Goal: Task Accomplishment & Management: Use online tool/utility

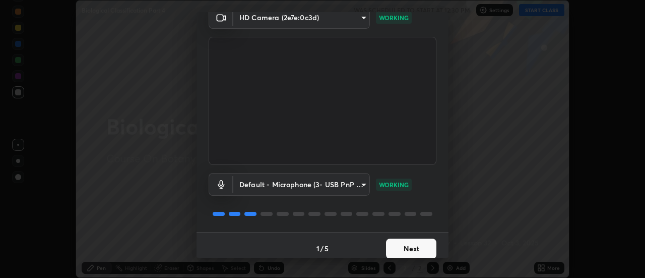
scroll to position [53, 0]
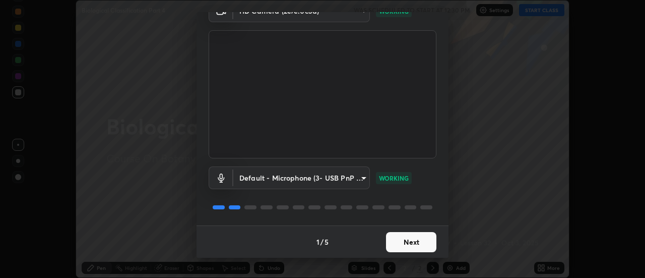
click at [398, 242] on button "Next" at bounding box center [411, 242] width 50 height 20
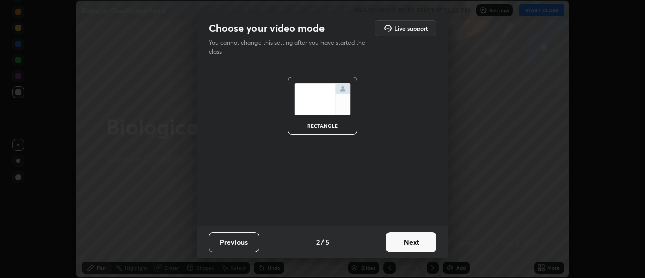
click at [407, 242] on button "Next" at bounding box center [411, 242] width 50 height 20
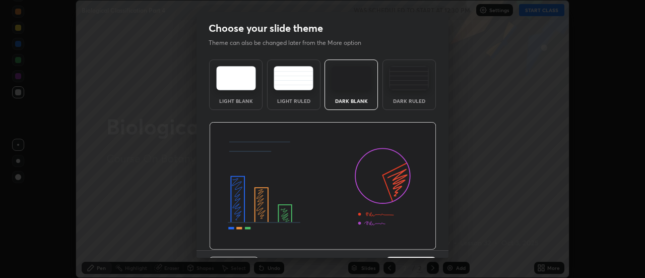
scroll to position [25, 0]
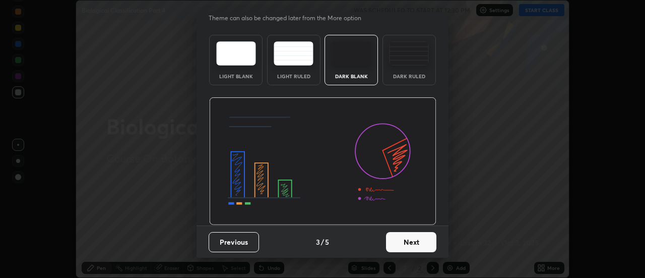
click at [404, 245] on button "Next" at bounding box center [411, 242] width 50 height 20
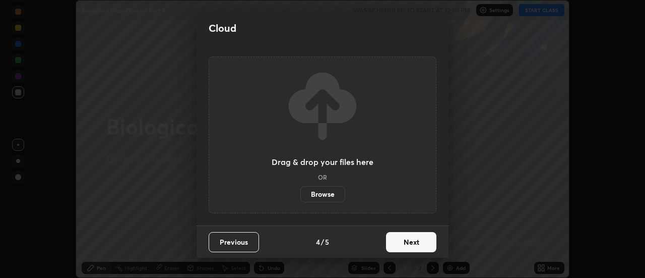
scroll to position [0, 0]
click at [406, 239] on button "Next" at bounding box center [411, 242] width 50 height 20
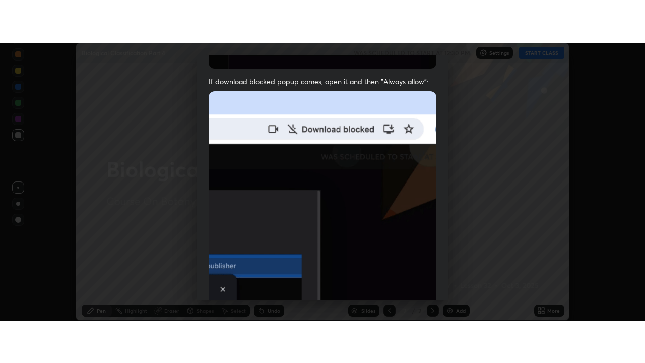
scroll to position [259, 0]
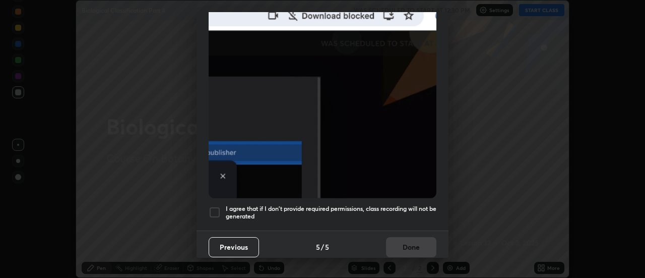
click at [214, 206] on div at bounding box center [215, 212] width 12 height 12
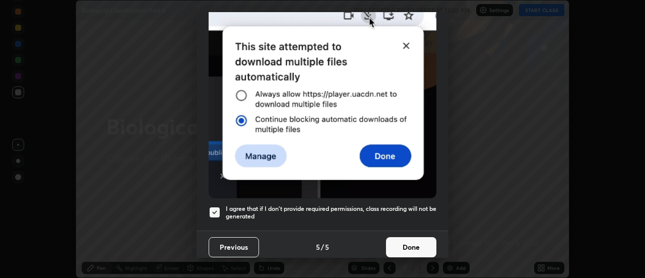
click at [402, 240] on button "Done" at bounding box center [411, 247] width 50 height 20
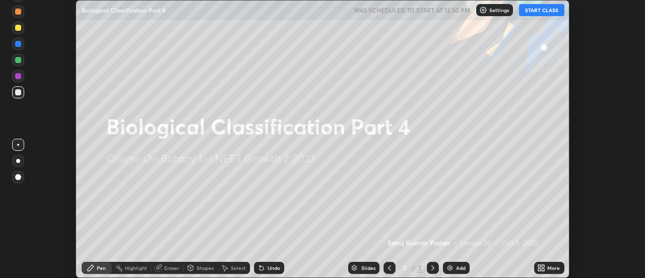
click at [534, 13] on button "START CLASS" at bounding box center [541, 10] width 45 height 12
click at [543, 266] on icon at bounding box center [543, 266] width 3 height 3
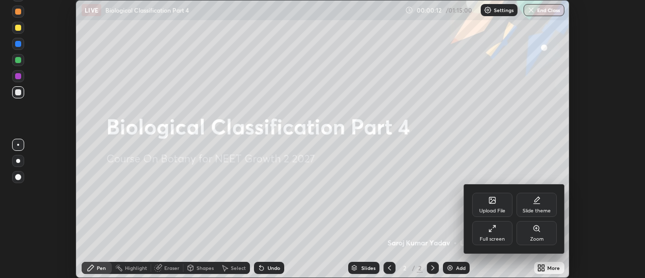
click at [496, 231] on icon at bounding box center [493, 228] width 8 height 8
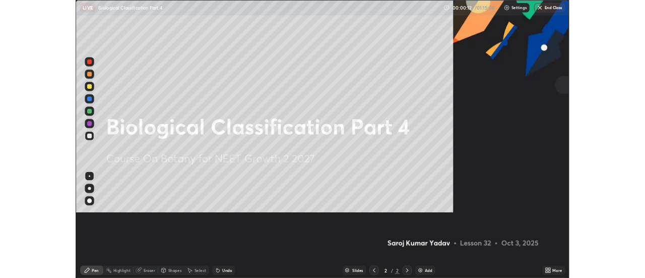
scroll to position [363, 645]
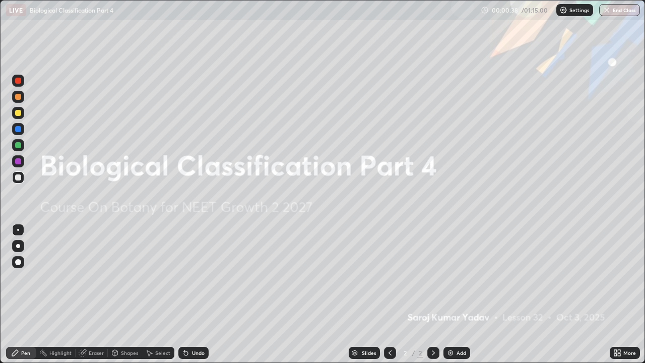
click at [614, 277] on icon at bounding box center [618, 353] width 8 height 8
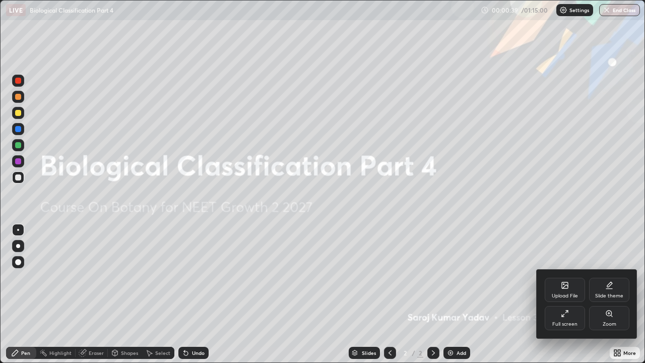
click at [565, 277] on icon at bounding box center [565, 285] width 6 height 6
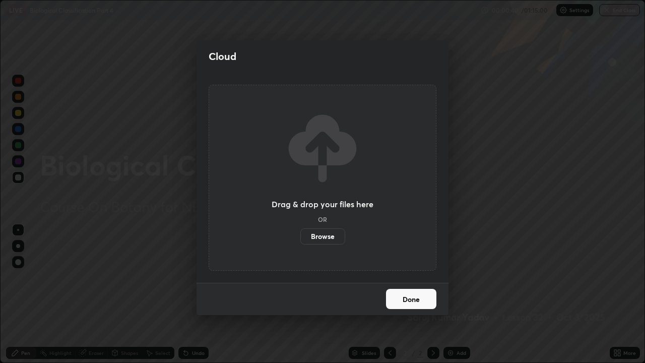
click at [325, 237] on label "Browse" at bounding box center [322, 236] width 45 height 16
click at [300, 237] on input "Browse" at bounding box center [300, 236] width 0 height 16
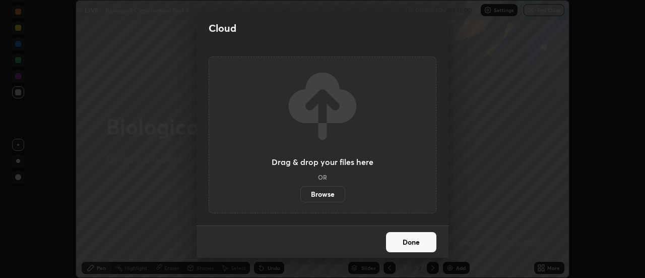
scroll to position [50138, 49771]
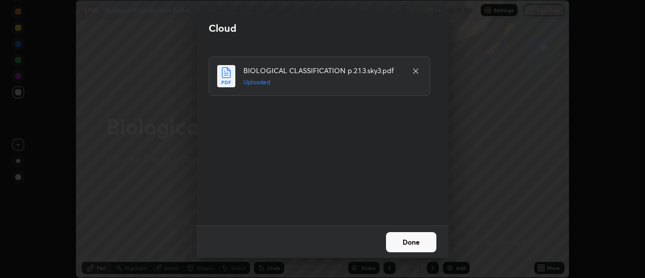
click at [403, 243] on button "Done" at bounding box center [411, 242] width 50 height 20
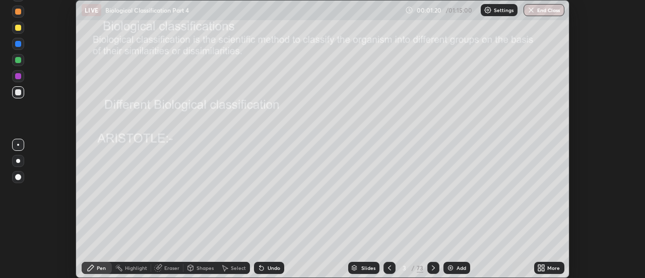
click at [370, 269] on div "Slides" at bounding box center [368, 267] width 14 height 5
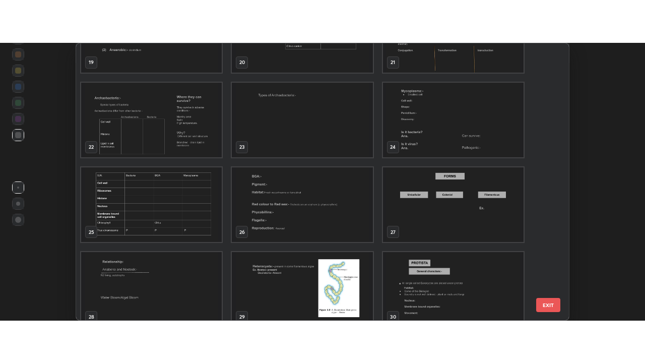
scroll to position [574, 0]
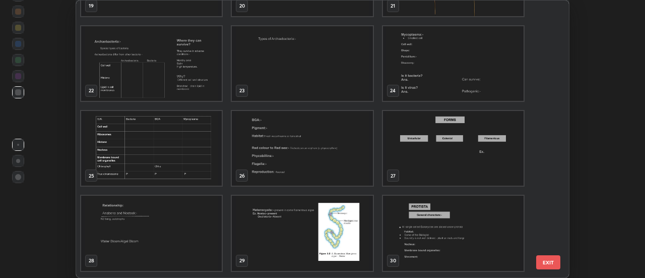
click at [426, 75] on img "grid" at bounding box center [453, 63] width 141 height 75
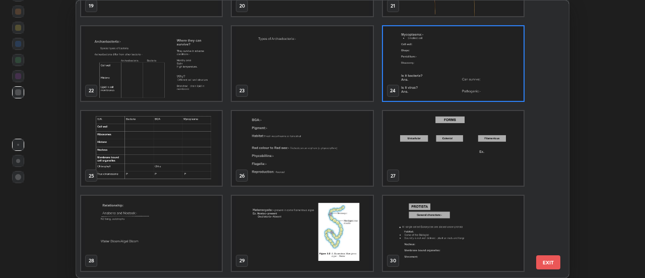
click at [426, 75] on img "grid" at bounding box center [453, 63] width 141 height 75
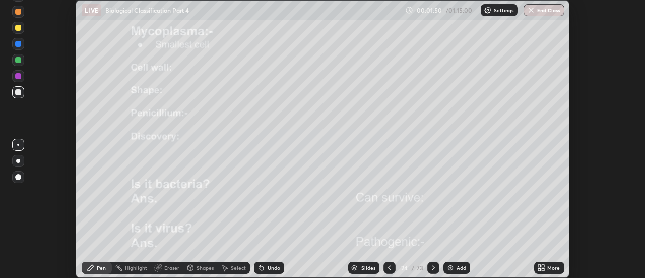
click at [543, 266] on icon at bounding box center [543, 266] width 3 height 3
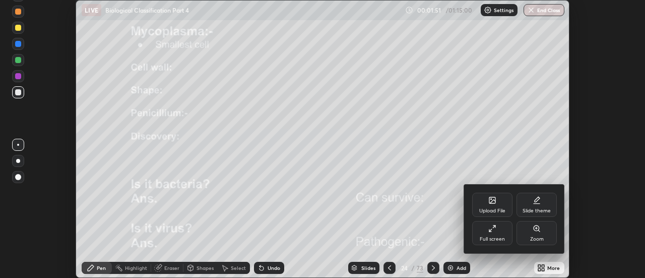
click at [496, 231] on icon at bounding box center [493, 228] width 8 height 8
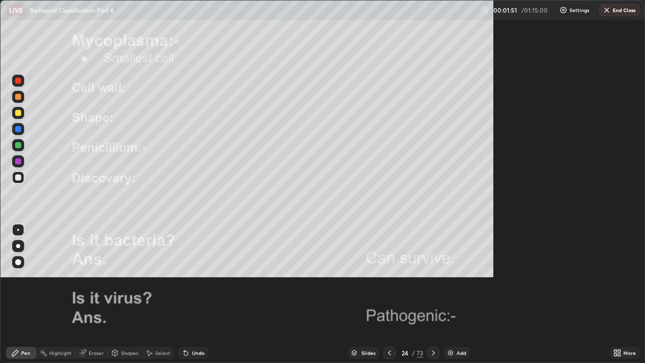
scroll to position [363, 645]
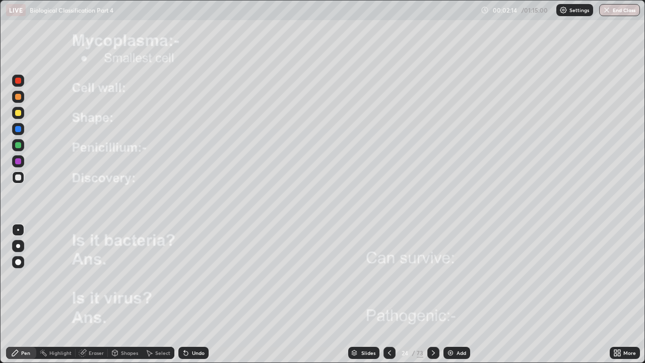
click at [17, 81] on div at bounding box center [18, 81] width 6 height 6
click at [432, 277] on icon at bounding box center [433, 352] width 3 height 5
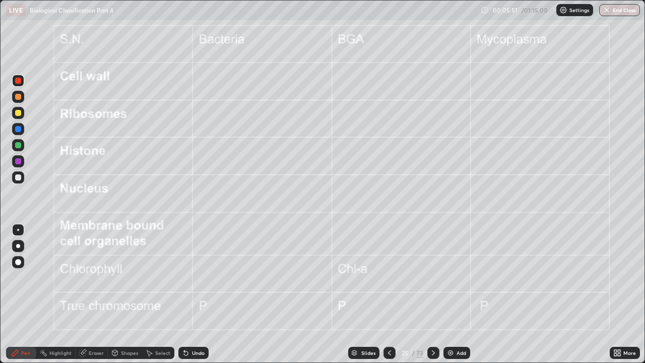
click at [20, 81] on div at bounding box center [18, 81] width 6 height 6
click at [20, 246] on div at bounding box center [18, 246] width 4 height 4
click at [15, 80] on div at bounding box center [18, 81] width 6 height 6
click at [98, 277] on div "Eraser" at bounding box center [92, 353] width 32 height 12
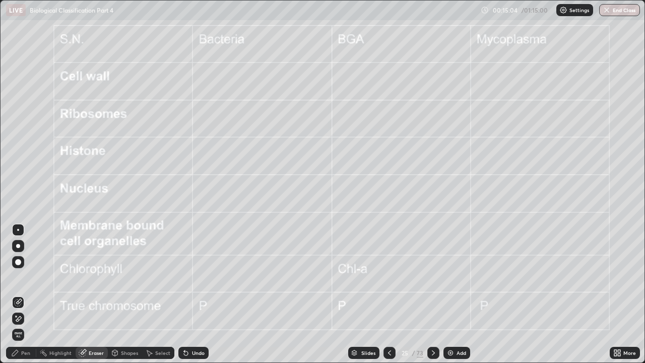
click at [26, 277] on div "Pen" at bounding box center [25, 352] width 9 height 5
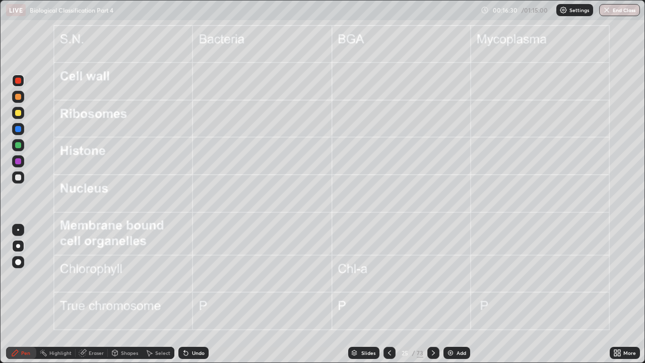
click at [18, 96] on div at bounding box center [18, 97] width 6 height 6
click at [433, 277] on icon at bounding box center [433, 352] width 3 height 5
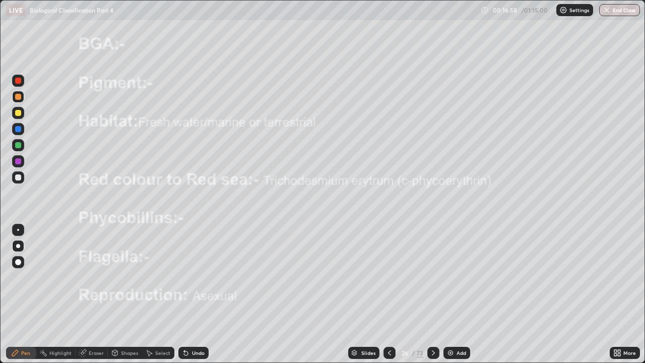
click at [21, 81] on div at bounding box center [18, 81] width 6 height 6
click at [192, 277] on div "Undo" at bounding box center [193, 353] width 30 height 12
click at [27, 277] on div "Erase all" at bounding box center [18, 181] width 24 height 323
click at [433, 277] on icon at bounding box center [434, 353] width 8 height 8
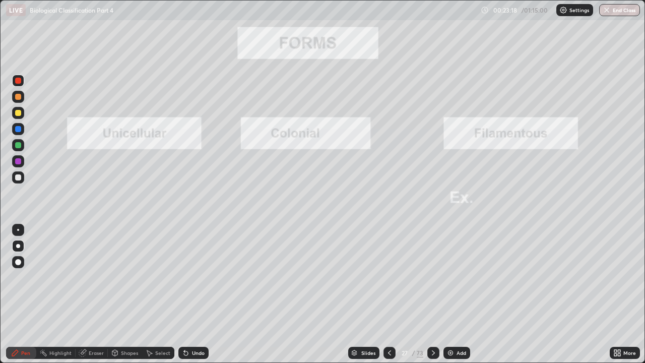
click at [195, 277] on div "Undo" at bounding box center [198, 352] width 13 height 5
click at [196, 277] on div "Undo" at bounding box center [198, 352] width 13 height 5
click at [197, 277] on div "Undo" at bounding box center [198, 352] width 13 height 5
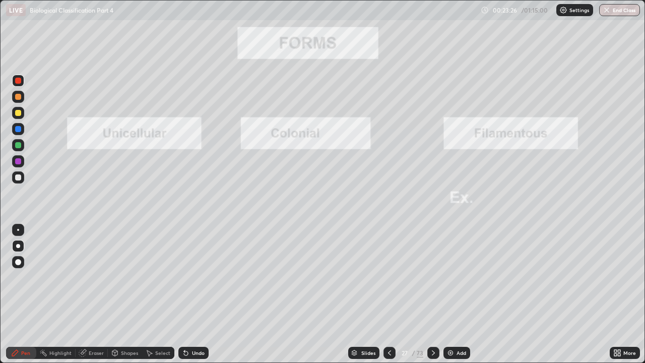
click at [200, 277] on div "Undo" at bounding box center [198, 352] width 13 height 5
click at [198, 277] on div "Undo" at bounding box center [198, 352] width 13 height 5
click at [194, 277] on div "Undo" at bounding box center [198, 352] width 13 height 5
click at [433, 277] on icon at bounding box center [434, 353] width 8 height 8
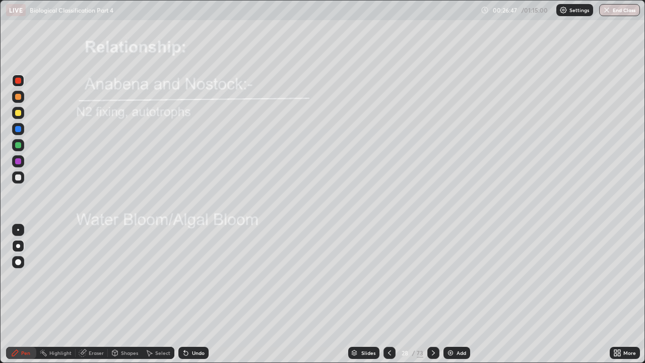
click at [19, 97] on div at bounding box center [18, 97] width 6 height 6
click at [193, 277] on div "Undo" at bounding box center [198, 352] width 13 height 5
click at [192, 277] on div "Undo" at bounding box center [198, 352] width 13 height 5
click at [191, 277] on div "Undo" at bounding box center [193, 353] width 30 height 12
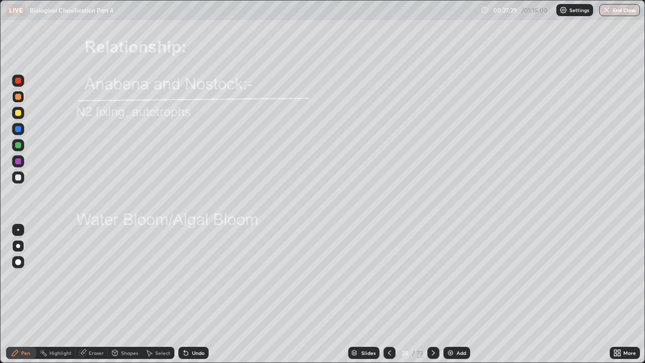
click at [191, 277] on div "Undo" at bounding box center [193, 353] width 30 height 12
click at [192, 277] on div "Undo" at bounding box center [193, 353] width 30 height 12
click at [191, 277] on div "Undo" at bounding box center [193, 353] width 30 height 12
click at [190, 277] on div "Undo" at bounding box center [193, 353] width 30 height 12
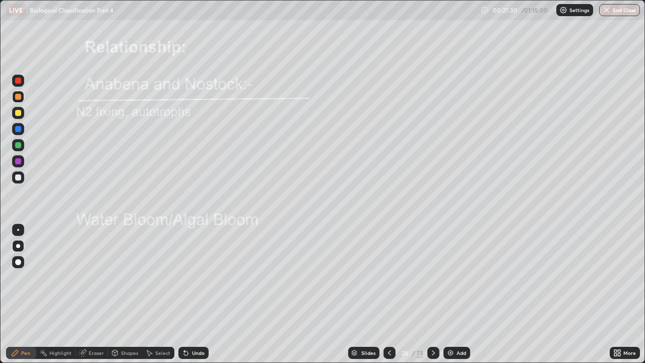
click at [191, 277] on div "Undo" at bounding box center [193, 353] width 30 height 12
click at [189, 277] on div "Undo" at bounding box center [193, 353] width 30 height 12
click at [190, 277] on div "Undo" at bounding box center [191, 353] width 34 height 20
click at [188, 277] on icon at bounding box center [186, 353] width 8 height 8
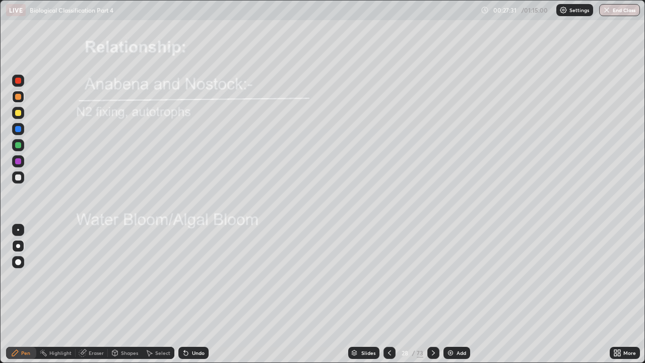
click at [188, 277] on icon at bounding box center [186, 353] width 8 height 8
click at [190, 277] on div "Undo" at bounding box center [193, 353] width 30 height 12
click at [189, 277] on icon at bounding box center [186, 353] width 8 height 8
click at [188, 277] on icon at bounding box center [186, 353] width 8 height 8
click at [189, 277] on div "Undo" at bounding box center [193, 353] width 30 height 12
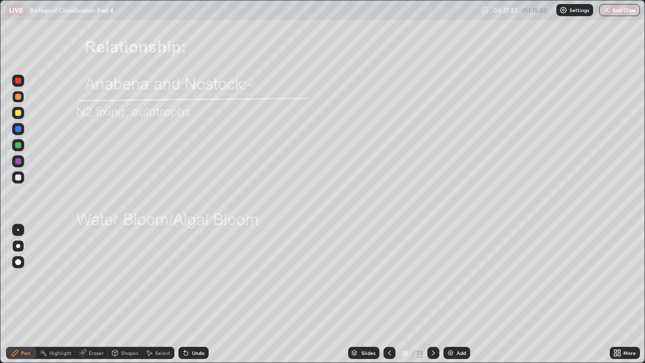
click at [188, 277] on icon at bounding box center [186, 353] width 8 height 8
click at [189, 277] on div "Undo" at bounding box center [193, 353] width 30 height 12
click at [190, 277] on div "Undo" at bounding box center [193, 353] width 30 height 12
click at [188, 277] on icon at bounding box center [186, 353] width 8 height 8
click at [20, 177] on div at bounding box center [18, 177] width 6 height 6
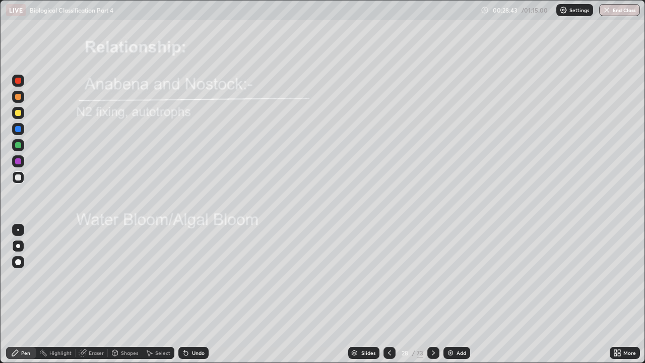
click at [198, 277] on div "Undo" at bounding box center [198, 352] width 13 height 5
click at [194, 277] on div "Undo" at bounding box center [198, 352] width 13 height 5
click at [193, 277] on div "Undo" at bounding box center [193, 353] width 30 height 12
click at [194, 277] on div "Undo" at bounding box center [193, 353] width 30 height 12
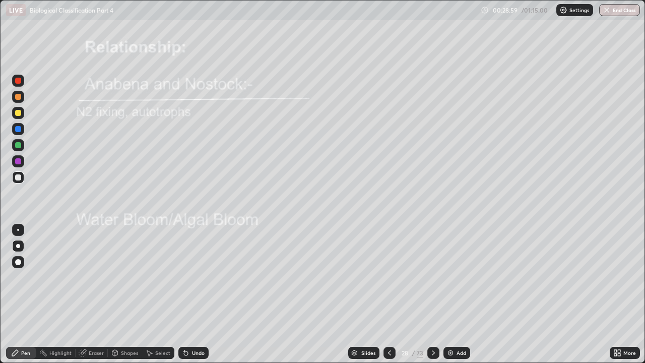
click at [194, 277] on div "Undo" at bounding box center [193, 353] width 30 height 12
click at [191, 277] on div "Undo" at bounding box center [193, 353] width 30 height 12
click at [199, 277] on div "Undo" at bounding box center [198, 352] width 13 height 5
click at [18, 82] on div at bounding box center [18, 81] width 6 height 6
click at [20, 177] on div at bounding box center [18, 177] width 6 height 6
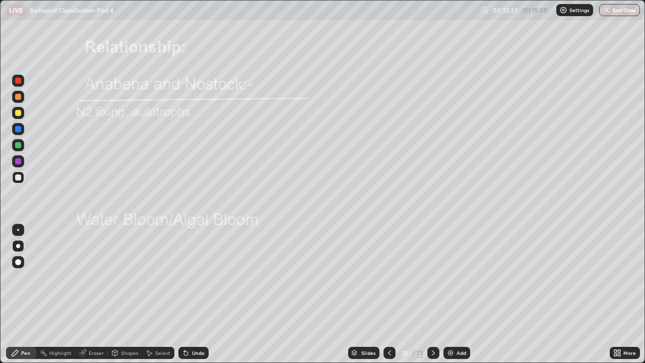
click at [436, 277] on icon at bounding box center [434, 353] width 8 height 8
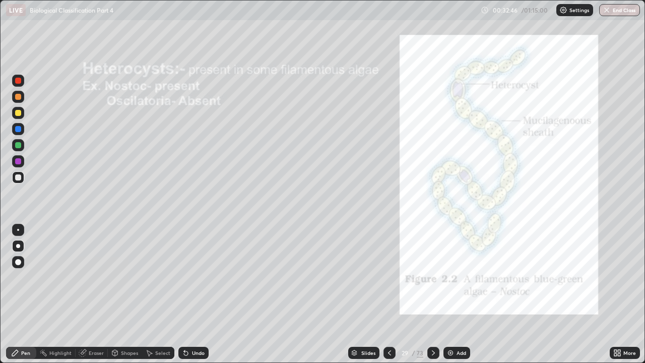
click at [19, 80] on div at bounding box center [18, 81] width 6 height 6
click at [18, 82] on div at bounding box center [18, 81] width 6 height 6
click at [19, 245] on div at bounding box center [18, 246] width 4 height 4
click at [18, 178] on div at bounding box center [18, 177] width 6 height 6
click at [433, 277] on icon at bounding box center [434, 353] width 8 height 8
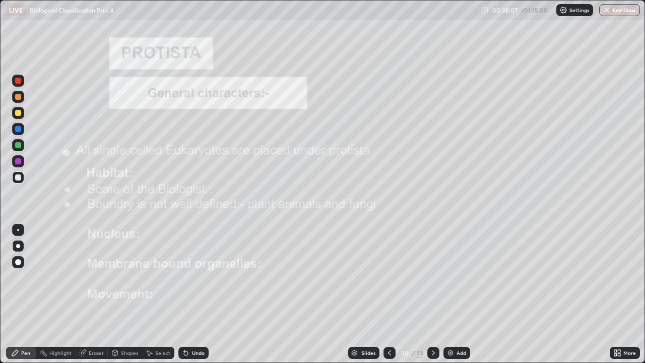
click at [18, 81] on div at bounding box center [18, 81] width 6 height 6
click at [19, 95] on div at bounding box center [18, 97] width 6 height 6
click at [199, 277] on div "Undo" at bounding box center [198, 352] width 13 height 5
click at [432, 277] on icon at bounding box center [434, 353] width 8 height 8
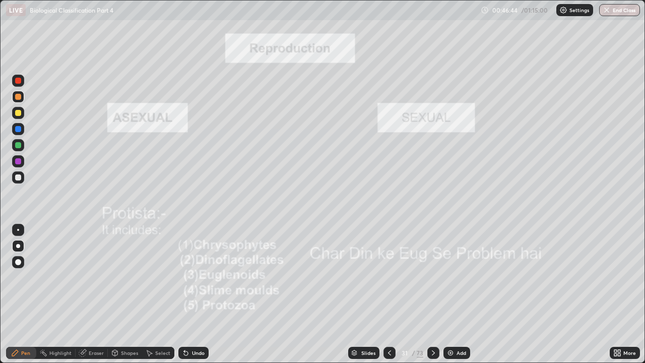
click at [194, 277] on div "Undo" at bounding box center [198, 352] width 13 height 5
click at [192, 277] on div "Undo" at bounding box center [198, 352] width 13 height 5
click at [433, 277] on icon at bounding box center [434, 353] width 8 height 8
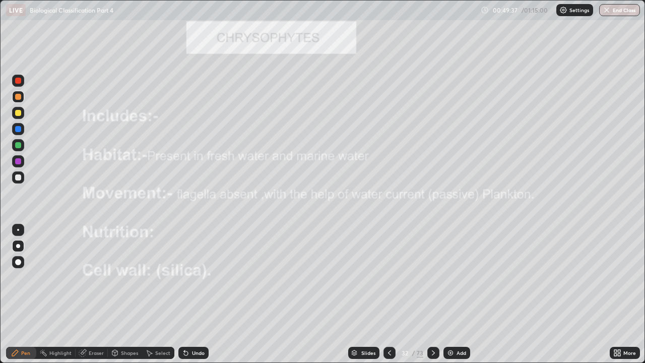
click at [18, 79] on div at bounding box center [18, 81] width 6 height 6
click at [192, 277] on div "Undo" at bounding box center [198, 352] width 13 height 5
click at [196, 277] on div "Undo" at bounding box center [198, 352] width 13 height 5
click at [198, 277] on div "Undo" at bounding box center [198, 352] width 13 height 5
click at [192, 277] on div "Undo" at bounding box center [193, 353] width 30 height 12
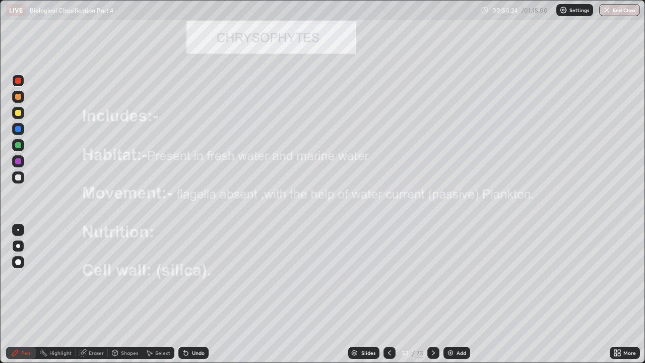
click at [191, 277] on div "Undo" at bounding box center [193, 353] width 30 height 12
click at [197, 277] on div "Undo" at bounding box center [193, 353] width 30 height 12
click at [194, 277] on div "Undo" at bounding box center [193, 353] width 30 height 12
click at [191, 277] on div "Undo" at bounding box center [193, 353] width 30 height 12
click at [433, 277] on icon at bounding box center [433, 352] width 3 height 5
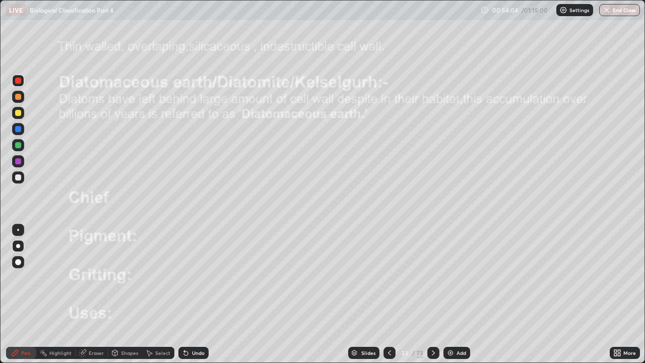
click at [388, 277] on icon at bounding box center [389, 352] width 3 height 5
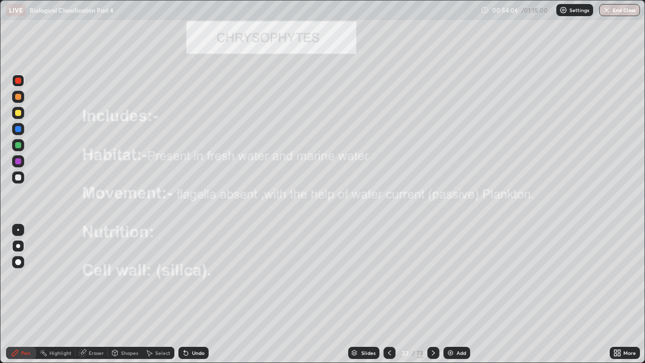
click at [18, 97] on div at bounding box center [18, 97] width 6 height 6
click at [195, 277] on div "Undo" at bounding box center [193, 353] width 30 height 12
click at [194, 277] on div "Undo" at bounding box center [198, 352] width 13 height 5
click at [192, 277] on div "Undo" at bounding box center [198, 352] width 13 height 5
click at [433, 277] on icon at bounding box center [433, 352] width 3 height 5
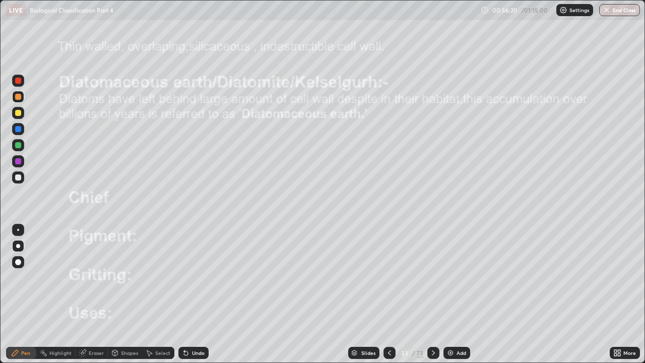
click at [16, 85] on div at bounding box center [18, 81] width 12 height 12
click at [195, 277] on div "Undo" at bounding box center [193, 353] width 30 height 12
click at [196, 277] on div "Undo" at bounding box center [193, 353] width 30 height 12
click at [195, 277] on div "Undo" at bounding box center [193, 353] width 30 height 12
click at [198, 277] on div "Undo" at bounding box center [198, 352] width 13 height 5
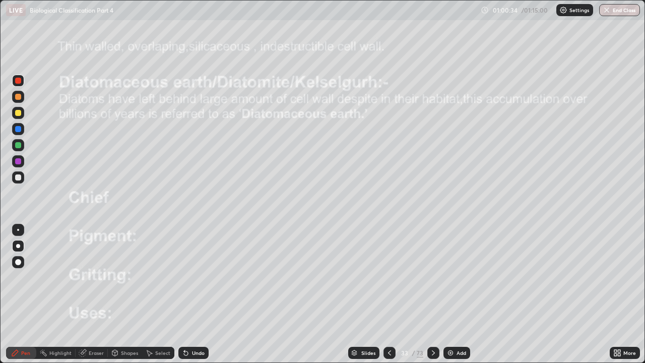
click at [18, 277] on div at bounding box center [18, 282] width 16 height 121
click at [198, 277] on div "Undo" at bounding box center [198, 352] width 13 height 5
click at [433, 277] on icon at bounding box center [434, 353] width 8 height 8
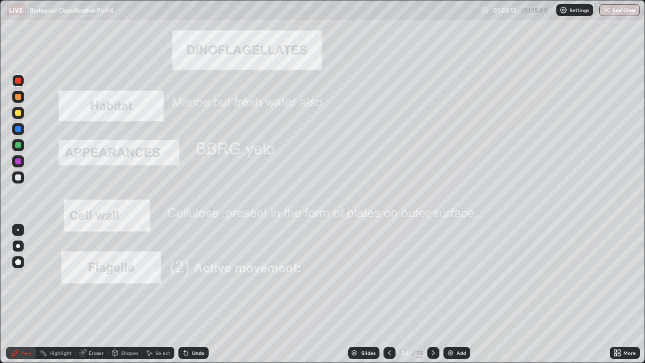
click at [20, 175] on div at bounding box center [18, 177] width 6 height 6
click at [433, 277] on icon at bounding box center [434, 353] width 8 height 8
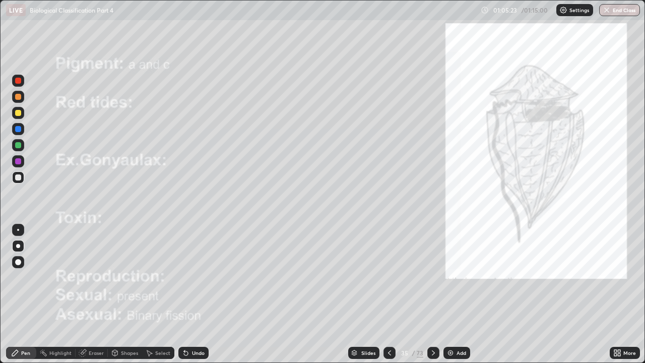
click at [17, 85] on div at bounding box center [18, 81] width 12 height 12
click at [21, 178] on div at bounding box center [18, 177] width 6 height 6
click at [198, 277] on div "Undo" at bounding box center [198, 352] width 13 height 5
click at [21, 113] on div at bounding box center [18, 113] width 6 height 6
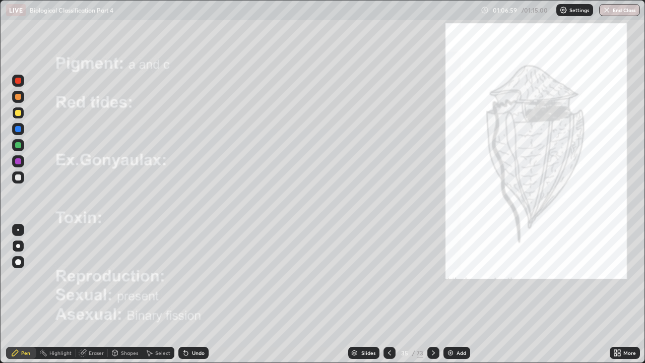
click at [196, 277] on div "Undo" at bounding box center [193, 353] width 30 height 12
click at [194, 277] on div "Undo" at bounding box center [198, 352] width 13 height 5
click at [199, 277] on div "Undo" at bounding box center [198, 352] width 13 height 5
click at [19, 177] on div at bounding box center [18, 177] width 6 height 6
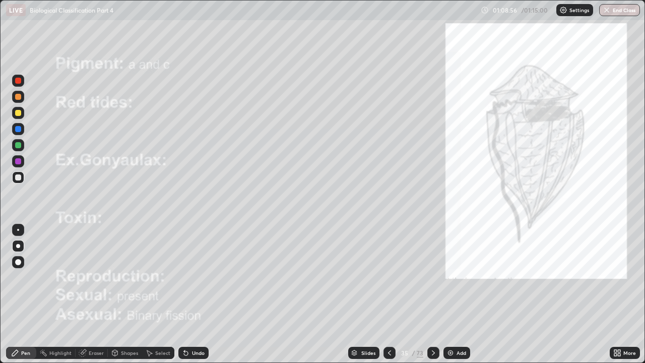
click at [432, 277] on icon at bounding box center [433, 352] width 3 height 5
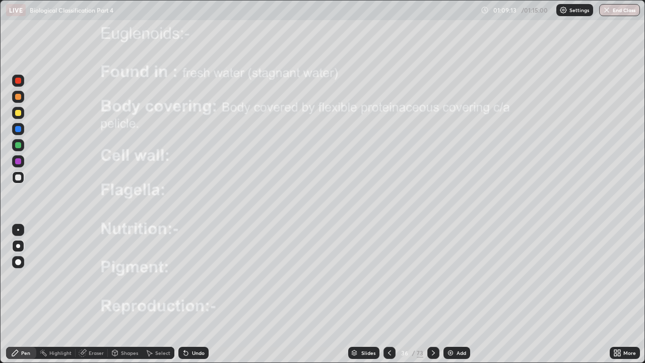
click at [17, 80] on div at bounding box center [18, 81] width 6 height 6
click at [20, 179] on div at bounding box center [18, 177] width 6 height 6
click at [20, 113] on div at bounding box center [18, 113] width 6 height 6
click at [27, 277] on div "Erase all" at bounding box center [18, 181] width 24 height 323
click at [20, 176] on div at bounding box center [18, 177] width 6 height 6
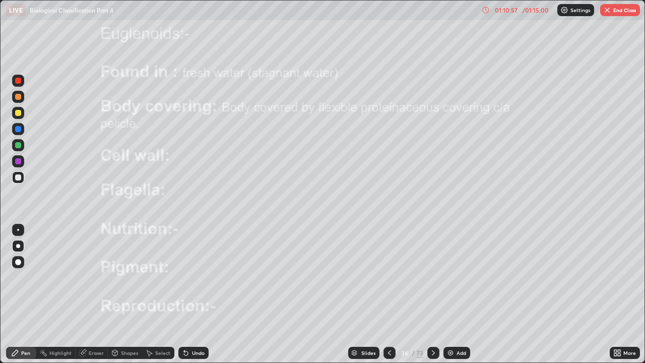
click at [196, 277] on div "Undo" at bounding box center [198, 352] width 13 height 5
click at [197, 277] on div "Undo" at bounding box center [198, 352] width 13 height 5
click at [198, 277] on div "Undo" at bounding box center [198, 352] width 13 height 5
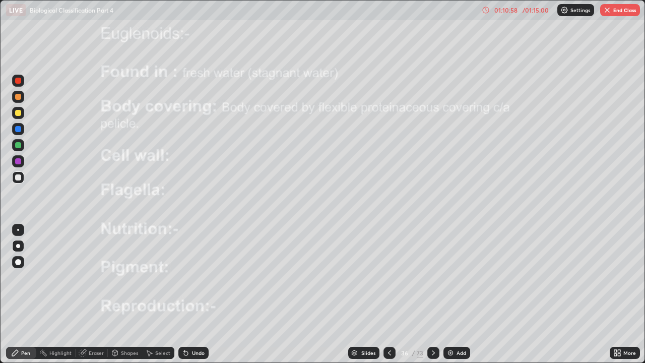
click at [198, 277] on div "Undo" at bounding box center [198, 352] width 13 height 5
click at [197, 277] on div "Undo" at bounding box center [198, 352] width 13 height 5
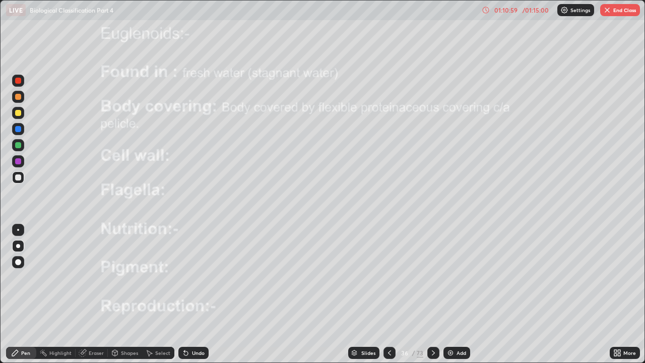
click at [197, 277] on div "Undo" at bounding box center [198, 352] width 13 height 5
click at [17, 81] on div at bounding box center [18, 81] width 6 height 6
click at [433, 277] on icon at bounding box center [434, 353] width 8 height 8
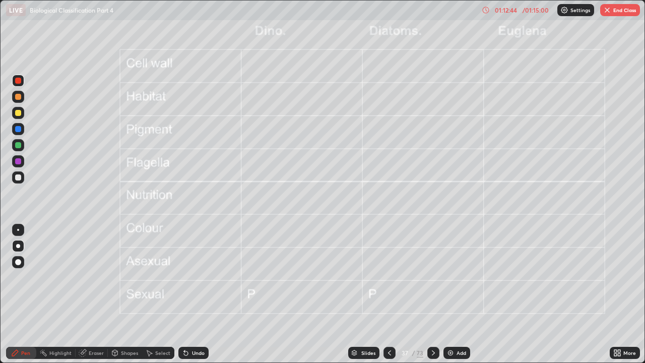
click at [620, 10] on button "End Class" at bounding box center [620, 10] width 40 height 12
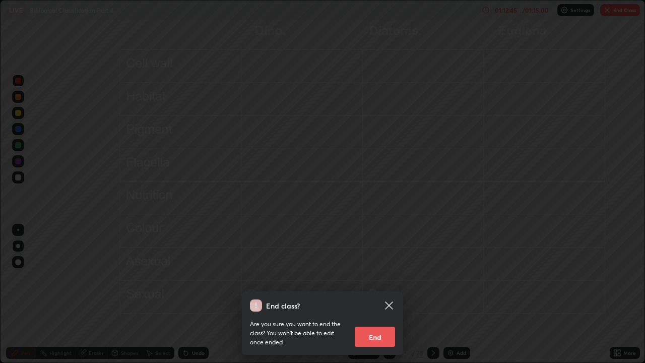
click at [382, 277] on button "End" at bounding box center [375, 337] width 40 height 20
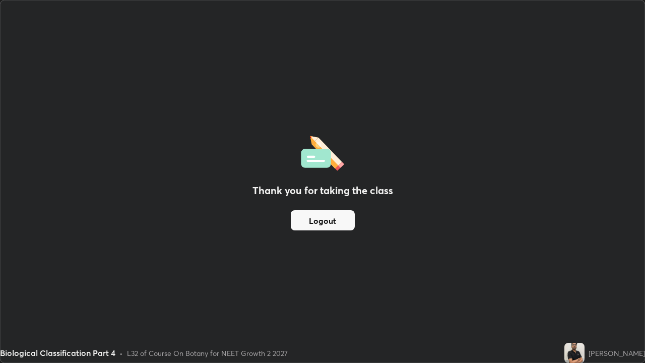
click at [494, 209] on div "Thank you for taking the class Logout" at bounding box center [323, 182] width 644 height 362
